Goal: Check status: Check status

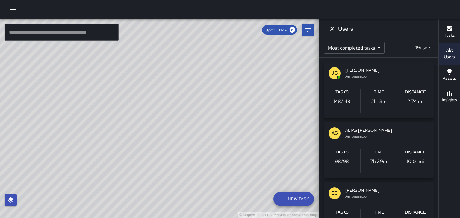
click at [354, 69] on span "[PERSON_NAME]" at bounding box center [386, 70] width 83 height 6
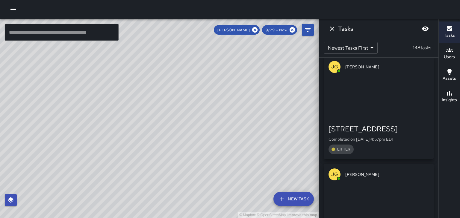
scroll to position [2435, 0]
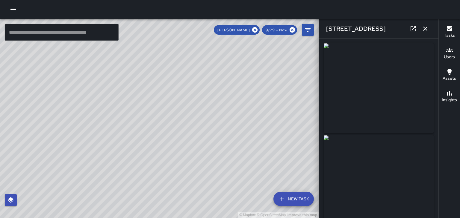
type input "**********"
click at [425, 29] on icon "button" at bounding box center [425, 29] width 4 height 4
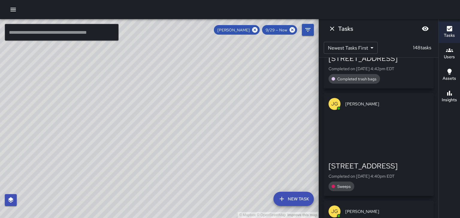
scroll to position [3693, 0]
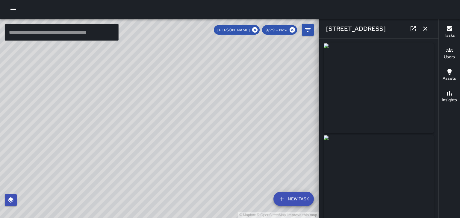
click at [428, 26] on icon "button" at bounding box center [424, 28] width 7 height 7
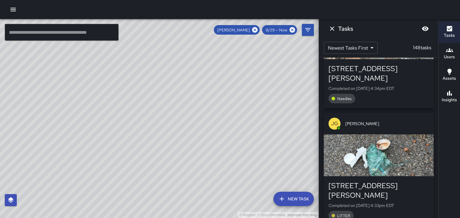
scroll to position [4219, 0]
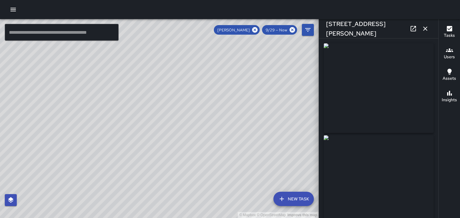
click at [425, 33] on button "button" at bounding box center [425, 29] width 12 height 12
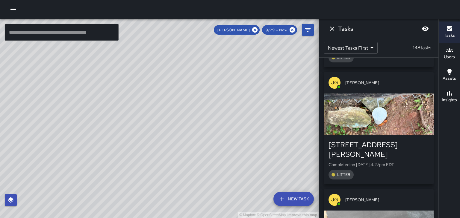
scroll to position [4611, 0]
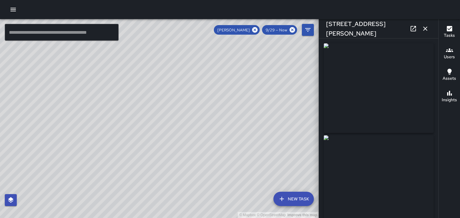
type input "**********"
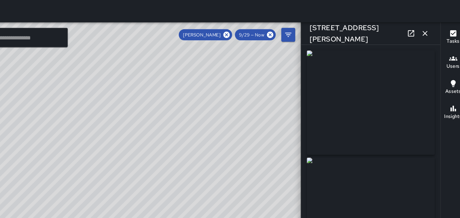
scroll to position [0, 0]
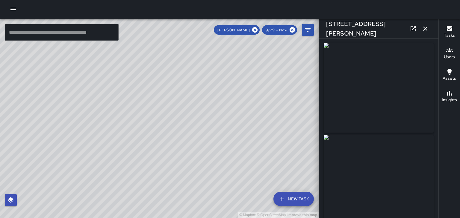
click at [425, 29] on icon "button" at bounding box center [425, 29] width 4 height 4
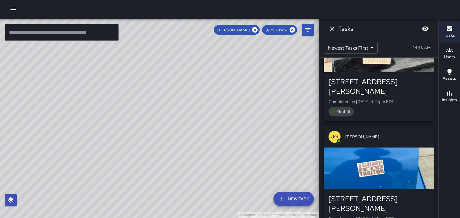
scroll to position [4920, 0]
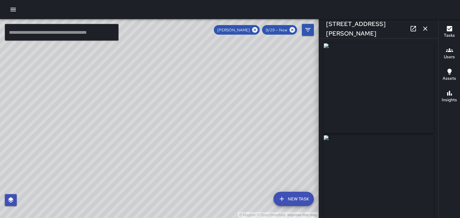
type input "**********"
click at [426, 33] on button "button" at bounding box center [425, 29] width 12 height 12
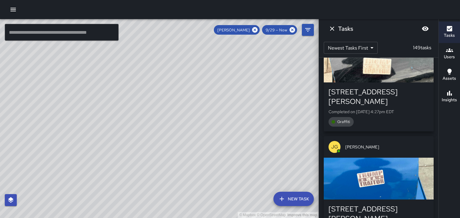
scroll to position [4909, 0]
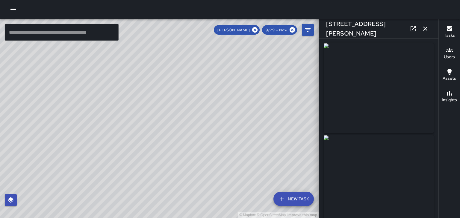
type input "**********"
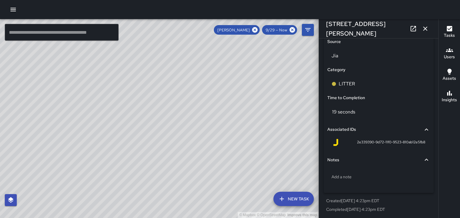
scroll to position [400, 0]
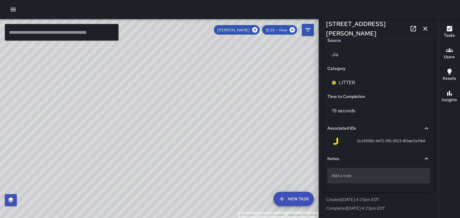
click at [355, 178] on p "Add a note" at bounding box center [378, 176] width 94 height 6
type textarea "**********"
click at [424, 29] on icon "button" at bounding box center [424, 28] width 7 height 7
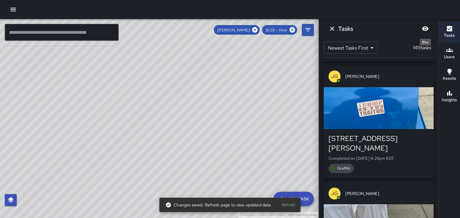
scroll to position [4982, 0]
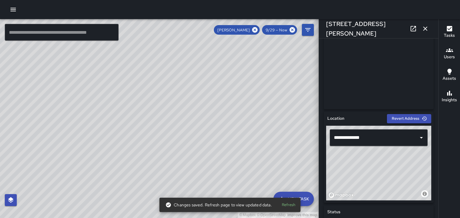
scroll to position [120, 0]
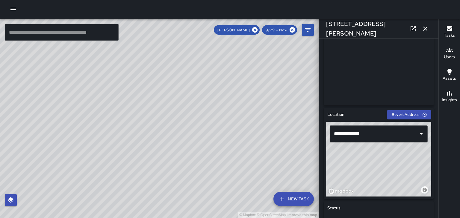
type input "**********"
click at [420, 134] on icon "Open" at bounding box center [420, 133] width 7 height 7
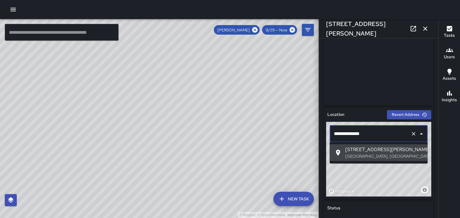
click at [421, 133] on icon "Close" at bounding box center [420, 133] width 3 height 1
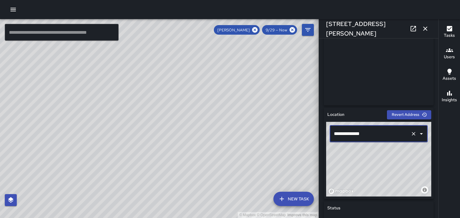
click at [424, 28] on icon "button" at bounding box center [424, 28] width 7 height 7
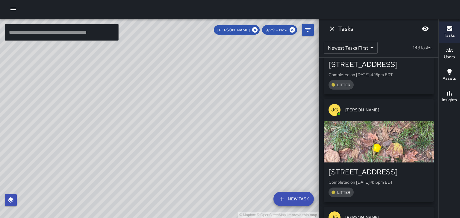
scroll to position [5963, 0]
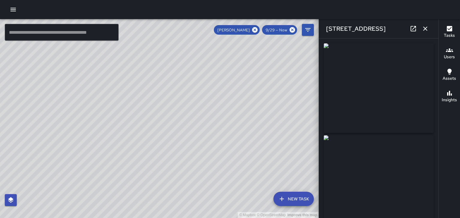
click at [425, 29] on icon "button" at bounding box center [425, 29] width 4 height 4
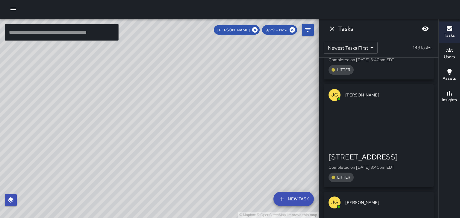
scroll to position [9112, 0]
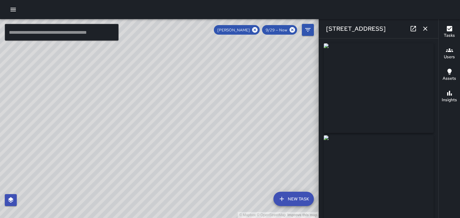
click at [427, 32] on button "button" at bounding box center [425, 29] width 12 height 12
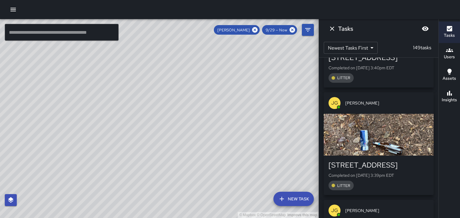
scroll to position [9218, 0]
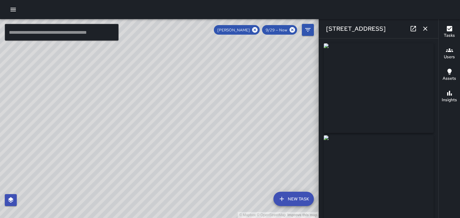
type input "**********"
click at [428, 31] on icon "button" at bounding box center [424, 28] width 7 height 7
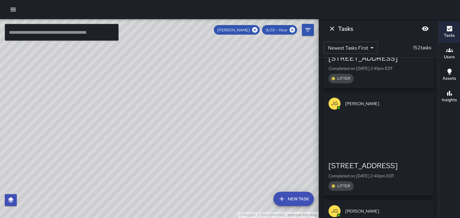
scroll to position [14465, 0]
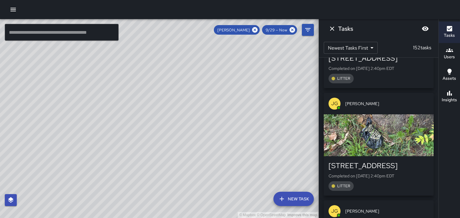
click at [424, 29] on icon "Blur" at bounding box center [425, 29] width 7 height 4
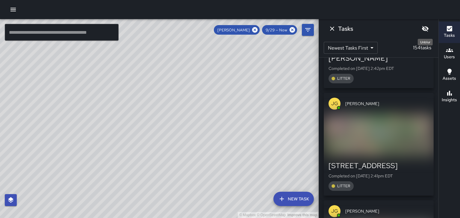
scroll to position [14680, 0]
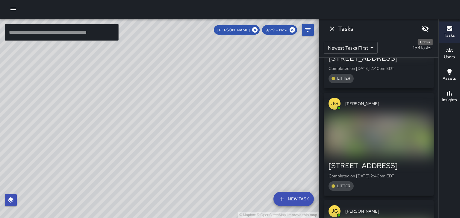
click at [424, 29] on icon "Unblur" at bounding box center [425, 29] width 7 height 6
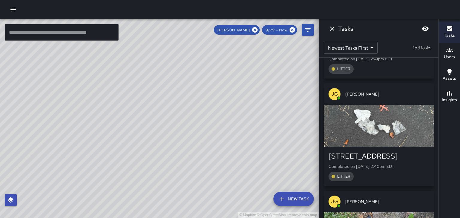
scroll to position [15219, 0]
